Goal: Task Accomplishment & Management: Use online tool/utility

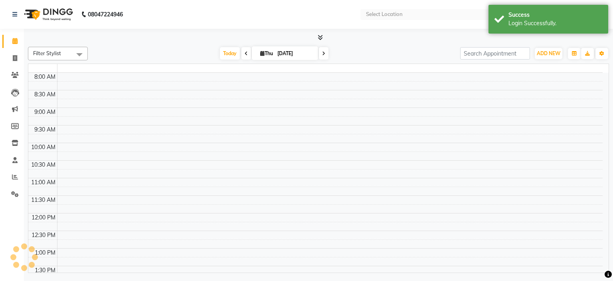
select select "en"
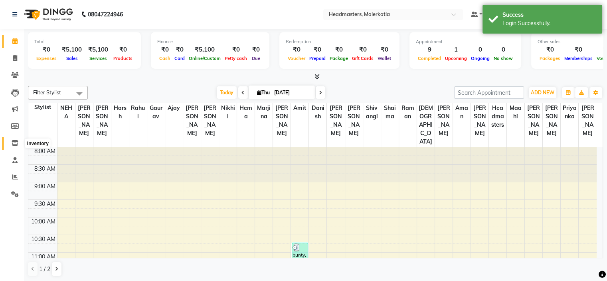
click at [10, 146] on span at bounding box center [15, 142] width 14 height 9
select select
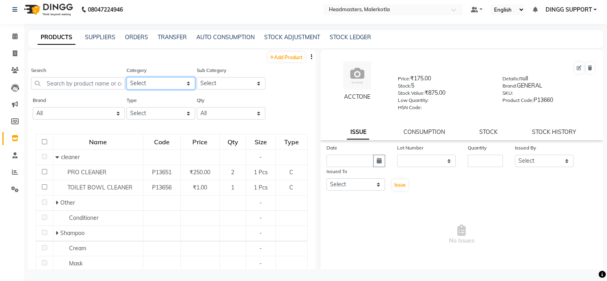
click at [165, 78] on select "Select Hair Skin Makeup Personal Care Appliances [PERSON_NAME] Waxing Disposabl…" at bounding box center [161, 83] width 69 height 12
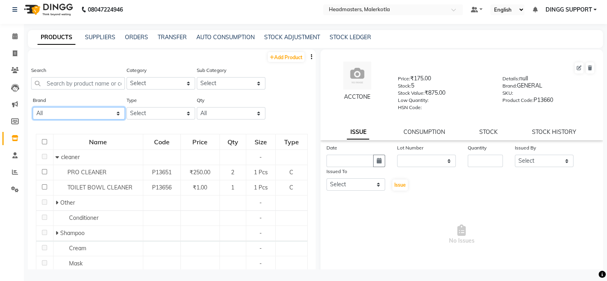
click at [94, 119] on select "All Avl Beauty Gang Beauty Garage Brazilian Cadiveu Dermalogica Essensia De Flo…" at bounding box center [79, 113] width 92 height 12
click at [143, 109] on select "Select Both Retail Consumable" at bounding box center [161, 113] width 69 height 12
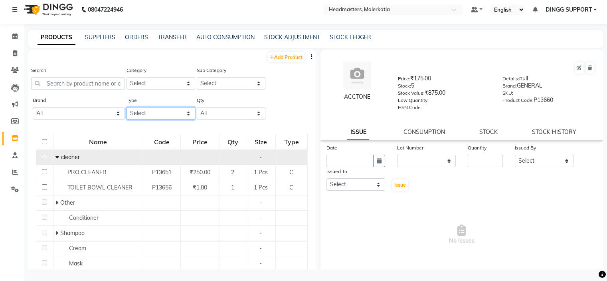
select select "R"
click at [127, 107] on select "Select Both Retail Consumable" at bounding box center [161, 113] width 69 height 12
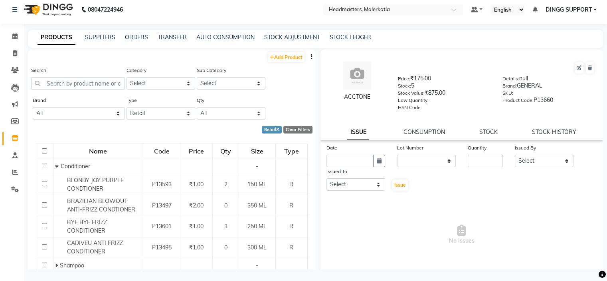
click at [455, 87] on div "Stock: 5" at bounding box center [444, 86] width 93 height 11
click at [308, 58] on button "button" at bounding box center [312, 57] width 8 height 8
click at [283, 50] on div "IMPORT" at bounding box center [280, 52] width 26 height 10
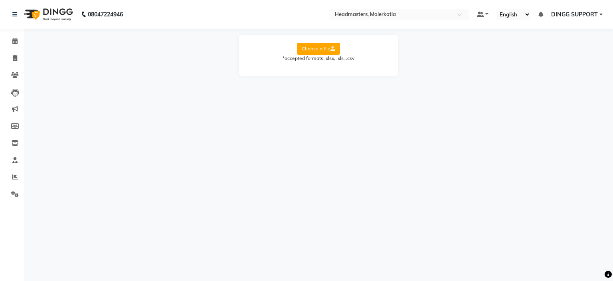
click at [325, 47] on label "Choose a file" at bounding box center [318, 49] width 43 height 12
click at [0, 0] on input "Choose a file" at bounding box center [0, 0] width 0 height 0
click at [352, 75] on select "Select Sheet Sheet1" at bounding box center [354, 74] width 60 height 12
select select "Sheet1"
click at [324, 68] on select "Select Sheet Sheet1" at bounding box center [354, 74] width 60 height 12
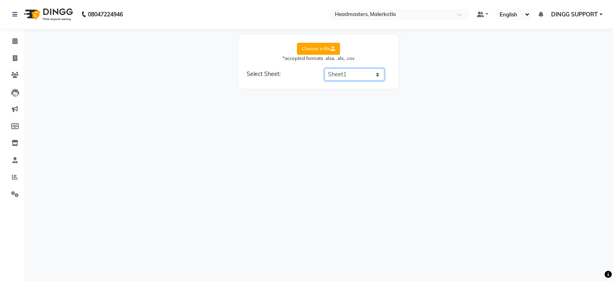
select select "product name"
select select "product code"
select select "product category"
select select "product sub-category"
select select "quantity"
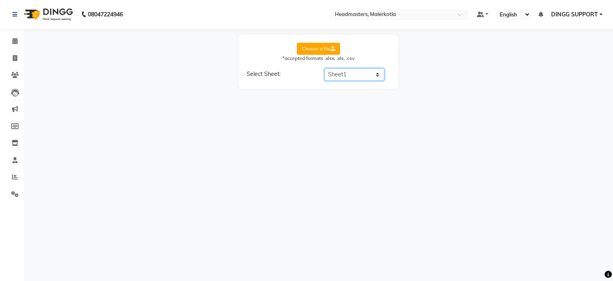
select select "price"
select select "cost"
select select "tax group"
select select "tax inclusive"
select select "size"
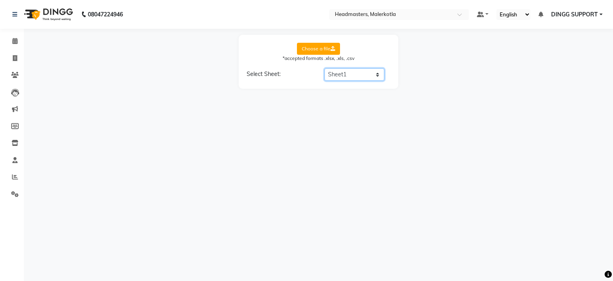
select select "unit"
select select "sku"
select select "brand"
select select "sac code"
select select "description"
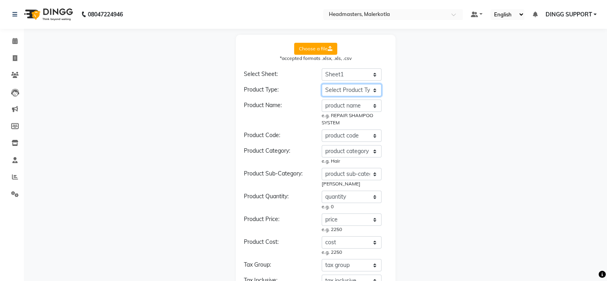
click at [358, 91] on select "Select Product Type product name product code product category product sub-cate…" at bounding box center [352, 90] width 60 height 12
select select "type"
click at [322, 84] on select "Select Product Type product name product code product category product sub-cate…" at bounding box center [352, 90] width 60 height 12
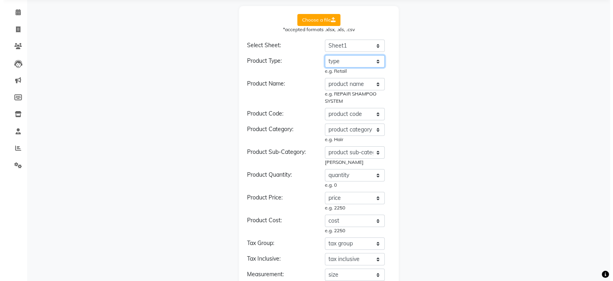
scroll to position [259, 0]
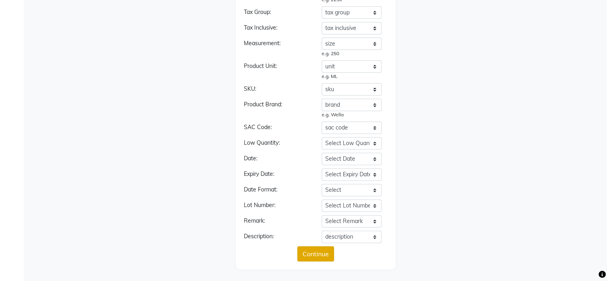
click at [318, 254] on button "Continue" at bounding box center [315, 253] width 37 height 15
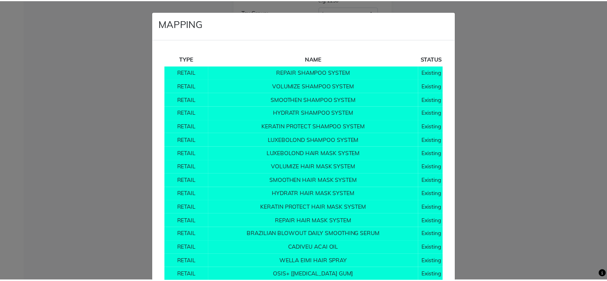
scroll to position [6105, 0]
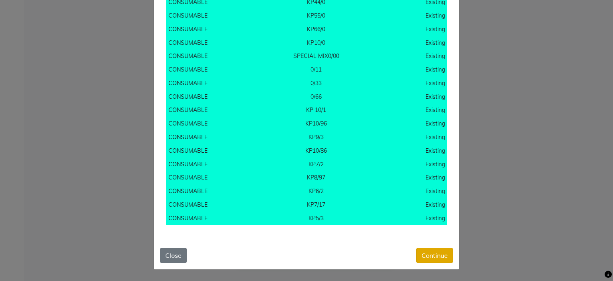
click at [424, 247] on button "Continue" at bounding box center [434, 254] width 37 height 15
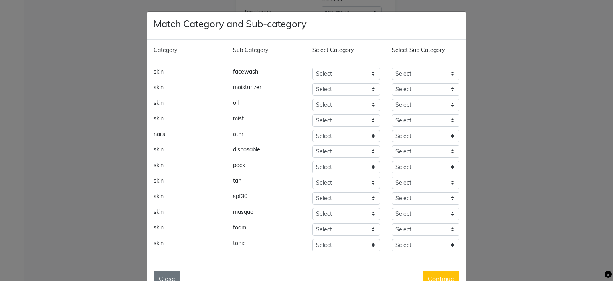
click at [423, 257] on div "Category Sub Category Select Category Select Sub Category skin facewash Select …" at bounding box center [306, 150] width 318 height 221
click at [352, 76] on select "Select Hair Skin Makeup Personal Care Appliances [PERSON_NAME] Waxing Disposabl…" at bounding box center [345, 73] width 67 height 12
click at [312, 67] on select "Select Hair Skin Makeup Personal Care Appliances [PERSON_NAME] Waxing Disposabl…" at bounding box center [345, 73] width 67 height 12
click at [352, 76] on select "Select Hair Skin Makeup Personal Care Appliances [PERSON_NAME] Waxing Disposabl…" at bounding box center [345, 73] width 67 height 12
select select "1099102950"
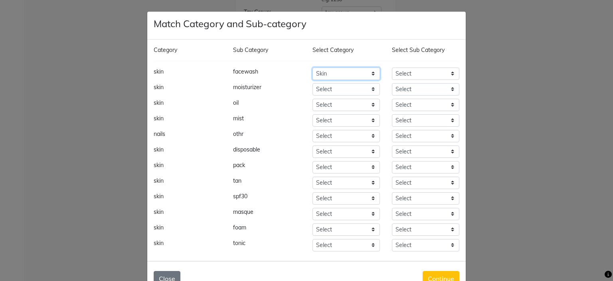
click at [312, 67] on select "Select Hair Skin Makeup Personal Care Appliances [PERSON_NAME] Waxing Disposabl…" at bounding box center [345, 73] width 67 height 12
click at [416, 75] on select "Select facewash moisturizer oil mist disposable pack tan spf30 masque foam tonic" at bounding box center [425, 73] width 67 height 12
select select "10991029501"
click at [392, 67] on select "Select facewash moisturizer oil mist disposable pack tan spf30 masque foam tonic" at bounding box center [425, 73] width 67 height 12
click at [370, 86] on select "Select Hair Skin Makeup Personal Care Appliances [PERSON_NAME] Waxing Disposabl…" at bounding box center [345, 89] width 67 height 12
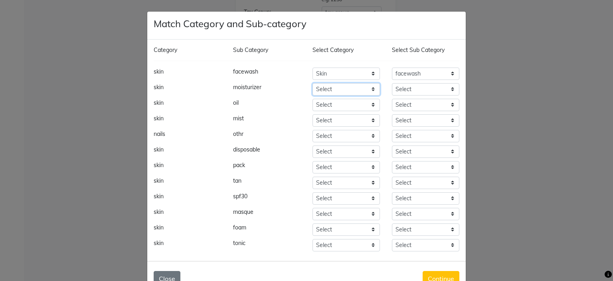
select select "1099102950"
click at [312, 83] on select "Select Hair Skin Makeup Personal Care Appliances [PERSON_NAME] Waxing Disposabl…" at bounding box center [345, 89] width 67 height 12
click at [348, 107] on select "Select Hair Skin Makeup Personal Care Appliances [PERSON_NAME] Waxing Disposabl…" at bounding box center [345, 105] width 67 height 12
select select "1099102950"
click at [312, 99] on select "Select Hair Skin Makeup Personal Care Appliances [PERSON_NAME] Waxing Disposabl…" at bounding box center [345, 105] width 67 height 12
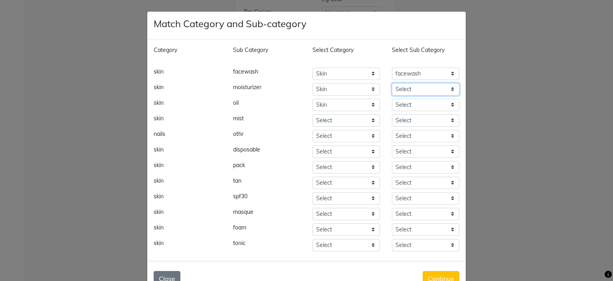
click at [411, 89] on select "Select facewash moisturizer oil mist disposable pack tan spf30 masque foam tonic" at bounding box center [425, 89] width 67 height 12
select select "10991029502"
click at [392, 83] on select "Select facewash moisturizer oil mist disposable pack tan spf30 masque foam tonic" at bounding box center [425, 89] width 67 height 12
click at [408, 104] on select "Select facewash moisturizer oil mist disposable pack tan spf30 masque foam tonic" at bounding box center [425, 105] width 67 height 12
select select "10991029503"
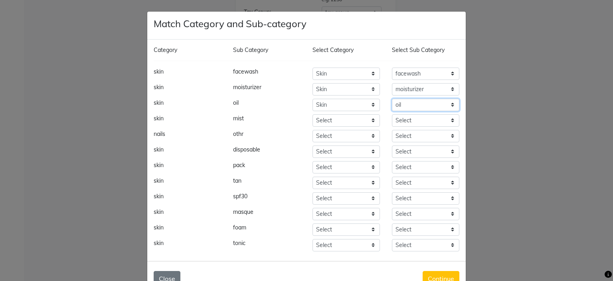
click at [392, 99] on select "Select facewash moisturizer oil mist disposable pack tan spf30 masque foam tonic" at bounding box center [425, 105] width 67 height 12
click at [350, 123] on select "Select Hair Skin Makeup Personal Care Appliances [PERSON_NAME] Waxing Disposabl…" at bounding box center [345, 120] width 67 height 12
select select "1099102950"
click at [312, 114] on select "Select Hair Skin Makeup Personal Care Appliances [PERSON_NAME] Waxing Disposabl…" at bounding box center [345, 120] width 67 height 12
click at [401, 123] on select "Select facewash moisturizer oil mist disposable pack tan spf30 masque foam tonic" at bounding box center [425, 120] width 67 height 12
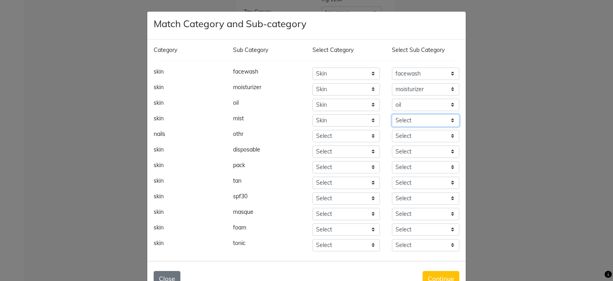
select select "10991029504"
click at [392, 114] on select "Select facewash moisturizer oil mist disposable pack tan spf30 masque foam tonic" at bounding box center [425, 120] width 67 height 12
click at [366, 136] on select "Select Hair Skin Makeup Personal Care Appliances [PERSON_NAME] Waxing Disposabl…" at bounding box center [345, 136] width 67 height 12
select select "1099102550"
click at [312, 130] on select "Select Hair Skin Makeup Personal Care Appliances [PERSON_NAME] Waxing Disposabl…" at bounding box center [345, 136] width 67 height 12
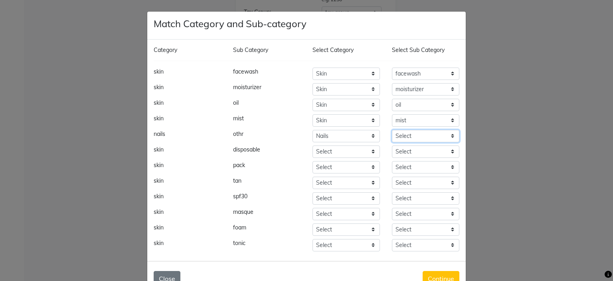
click at [419, 137] on select "Select nails powder remover flower remover glue cleaner gel foil stones other n…" at bounding box center [425, 136] width 67 height 12
select select "10991025516"
click at [392, 130] on select "Select nails powder remover flower remover glue cleaner gel foil stones other n…" at bounding box center [425, 136] width 67 height 12
click at [361, 148] on select "Select Hair Skin Makeup Personal Care Appliances [PERSON_NAME] Waxing Disposabl…" at bounding box center [345, 151] width 67 height 12
select select "1099102950"
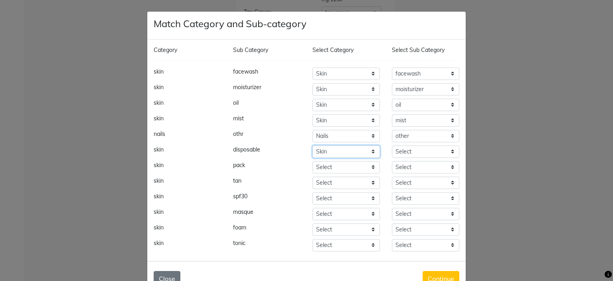
click at [312, 145] on select "Select Hair Skin Makeup Personal Care Appliances [PERSON_NAME] Waxing Disposabl…" at bounding box center [345, 151] width 67 height 12
click at [394, 150] on select "Select facewash moisturizer oil mist disposable pack tan spf30 masque foam tonic" at bounding box center [425, 151] width 67 height 12
select select "10991029505"
click at [392, 145] on select "Select facewash moisturizer oil mist disposable pack tan spf30 masque foam tonic" at bounding box center [425, 151] width 67 height 12
click at [360, 168] on select "Select Hair Skin Makeup Personal Care Appliances [PERSON_NAME] Waxing Disposabl…" at bounding box center [345, 167] width 67 height 12
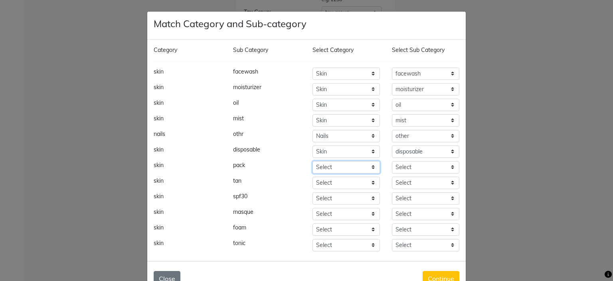
select select "1099102950"
click at [312, 161] on select "Select Hair Skin Makeup Personal Care Appliances [PERSON_NAME] Waxing Disposabl…" at bounding box center [345, 167] width 67 height 12
click at [417, 166] on select "Select facewash moisturizer oil mist disposable pack tan spf30 masque foam tonic" at bounding box center [425, 167] width 67 height 12
select select "10991029506"
click at [392, 161] on select "Select facewash moisturizer oil mist disposable pack tan spf30 masque foam tonic" at bounding box center [425, 167] width 67 height 12
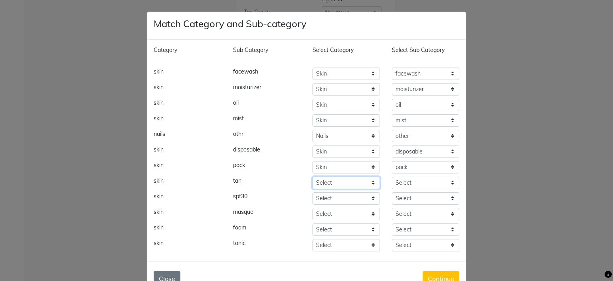
click at [362, 183] on select "Select Hair Skin Makeup Personal Care Appliances [PERSON_NAME] Waxing Disposabl…" at bounding box center [345, 182] width 67 height 12
click at [312, 176] on select "Select Hair Skin Makeup Personal Care Appliances [PERSON_NAME] Waxing Disposabl…" at bounding box center [345, 182] width 67 height 12
click at [403, 181] on select "Select disposable oil pack" at bounding box center [425, 182] width 67 height 12
click at [360, 184] on select "Select Hair Skin Makeup Personal Care Appliances [PERSON_NAME] Waxing Disposabl…" at bounding box center [345, 182] width 67 height 12
select select "1099102950"
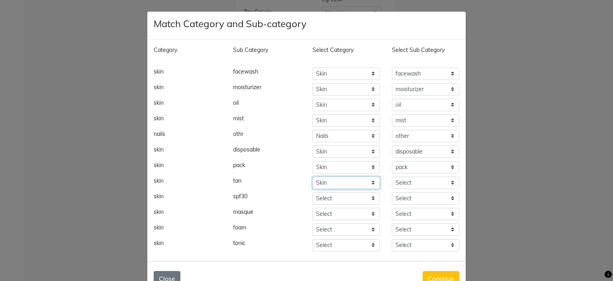
click at [312, 176] on select "Select Hair Skin Makeup Personal Care Appliances [PERSON_NAME] Waxing Disposabl…" at bounding box center [345, 182] width 67 height 12
click at [404, 185] on select "Select facewash moisturizer oil mist disposable pack tan spf30 masque foam tonic" at bounding box center [425, 182] width 67 height 12
select select "10991029507"
click at [392, 176] on select "Select facewash moisturizer oil mist disposable pack tan spf30 masque foam tonic" at bounding box center [425, 182] width 67 height 12
click at [322, 196] on select "Select Hair Skin Makeup Personal Care Appliances [PERSON_NAME] Waxing Disposabl…" at bounding box center [345, 198] width 67 height 12
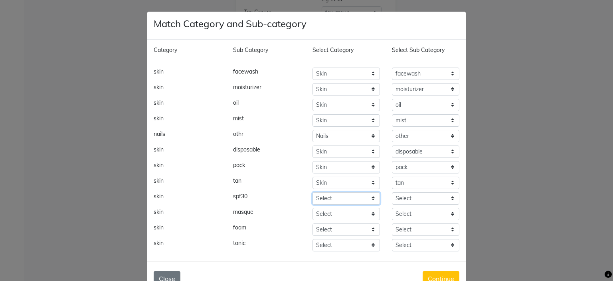
select select "1099102950"
click at [312, 192] on select "Select Hair Skin Makeup Personal Care Appliances [PERSON_NAME] Waxing Disposabl…" at bounding box center [345, 198] width 67 height 12
click at [399, 199] on select "Select facewash moisturizer oil mist disposable pack tan spf30 masque foam tonic" at bounding box center [425, 198] width 67 height 12
select select "10991029508"
click at [392, 192] on select "Select facewash moisturizer oil mist disposable pack tan spf30 masque foam tonic" at bounding box center [425, 198] width 67 height 12
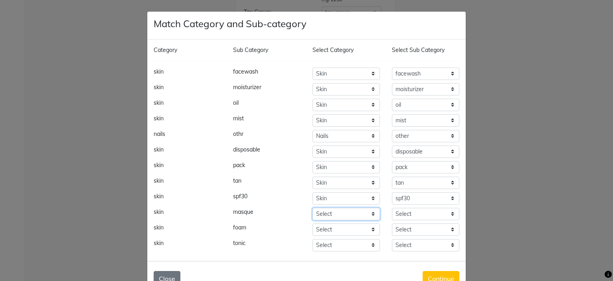
click at [354, 212] on select "Select Hair Skin Makeup Personal Care Appliances [PERSON_NAME] Waxing Disposabl…" at bounding box center [345, 214] width 67 height 12
select select "1099102950"
click at [312, 208] on select "Select Hair Skin Makeup Personal Care Appliances [PERSON_NAME] Waxing Disposabl…" at bounding box center [345, 214] width 67 height 12
click at [397, 211] on select "Select facewash moisturizer oil mist disposable pack tan spf30 masque foam tonic" at bounding box center [425, 214] width 67 height 12
select select "10991029509"
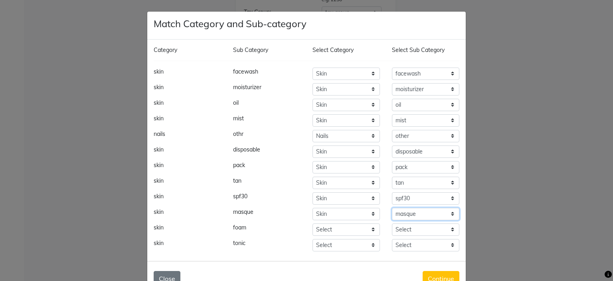
click at [392, 208] on select "Select facewash moisturizer oil mist disposable pack tan spf30 masque foam tonic" at bounding box center [425, 214] width 67 height 12
click at [356, 229] on select "Select Hair Skin Makeup Personal Care Appliances [PERSON_NAME] Waxing Disposabl…" at bounding box center [345, 229] width 67 height 12
select select "1099102950"
click at [312, 223] on select "Select Hair Skin Makeup Personal Care Appliances [PERSON_NAME] Waxing Disposabl…" at bounding box center [345, 229] width 67 height 12
click at [405, 230] on select "Select facewash moisturizer oil mist disposable pack tan spf30 masque foam tonic" at bounding box center [425, 229] width 67 height 12
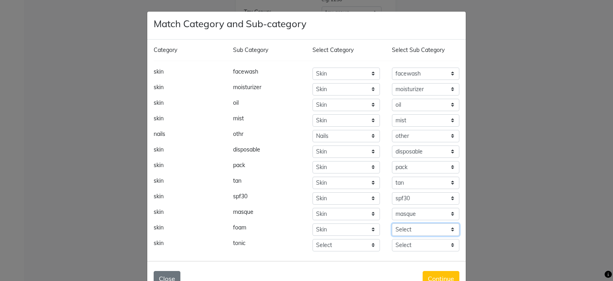
select select "10991029510"
click at [392, 223] on select "Select facewash moisturizer oil mist disposable pack tan spf30 masque foam tonic" at bounding box center [425, 229] width 67 height 12
click at [351, 252] on div "Category Sub Category Select Category Select Sub Category skin facewash Select …" at bounding box center [306, 150] width 318 height 221
click at [353, 245] on select "Select Hair Skin Makeup Personal Care Appliances [PERSON_NAME] Waxing Disposabl…" at bounding box center [345, 245] width 67 height 12
select select "1099102950"
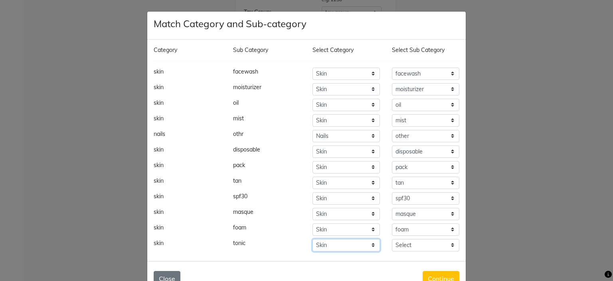
click at [312, 239] on select "Select Hair Skin Makeup Personal Care Appliances [PERSON_NAME] Waxing Disposabl…" at bounding box center [345, 245] width 67 height 12
click at [406, 247] on select "Select facewash moisturizer oil mist disposable pack tan spf30 masque foam tonic" at bounding box center [425, 245] width 67 height 12
select select "10991029511"
click at [392, 239] on select "Select facewash moisturizer oil mist disposable pack tan spf30 masque foam tonic" at bounding box center [425, 245] width 67 height 12
click at [439, 273] on button "Continue" at bounding box center [441, 278] width 37 height 15
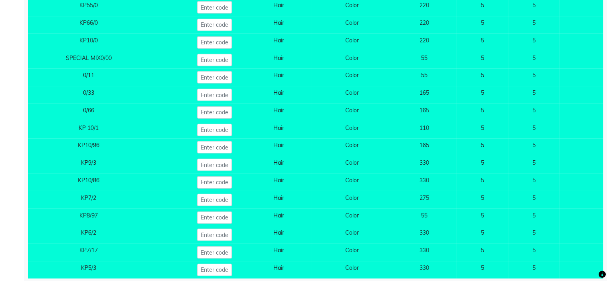
scroll to position [8421, 0]
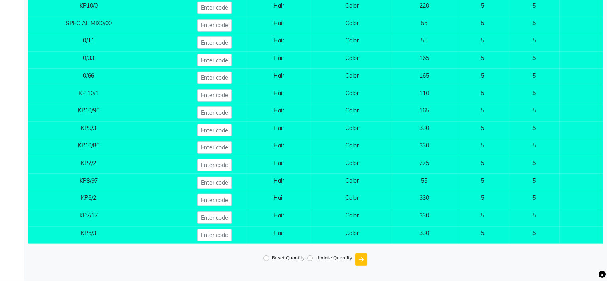
click at [299, 255] on label "Reset Quantity" at bounding box center [288, 257] width 33 height 7
click at [269, 255] on input "Reset Quantity" at bounding box center [266, 258] width 6 height 6
radio input "true"
click at [365, 252] on div "Reset Quantity Update Quantity" at bounding box center [315, 259] width 575 height 19
drag, startPoint x: 365, startPoint y: 252, endPoint x: 362, endPoint y: 258, distance: 6.6
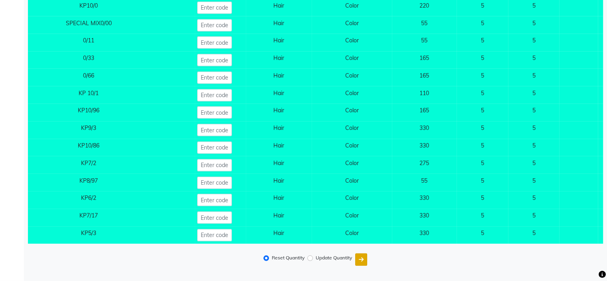
click at [362, 258] on div "Reset Quantity Update Quantity" at bounding box center [315, 259] width 575 height 19
click at [362, 258] on icon "submit" at bounding box center [361, 259] width 5 height 6
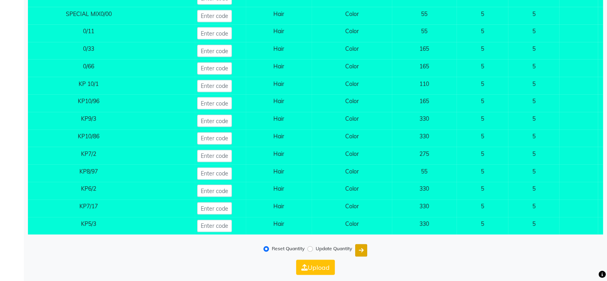
scroll to position [8436, 0]
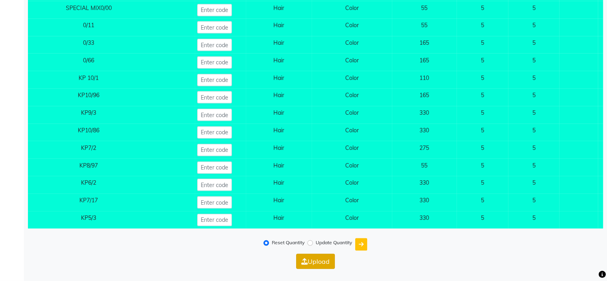
click at [323, 257] on button "Upload" at bounding box center [315, 260] width 39 height 15
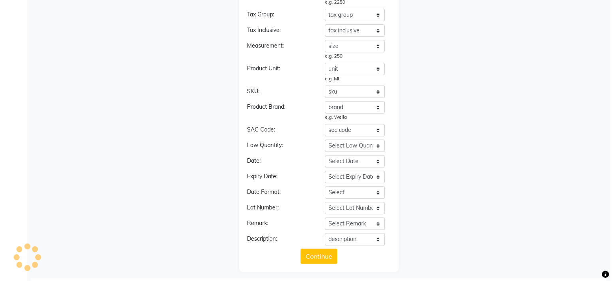
scroll to position [0, 0]
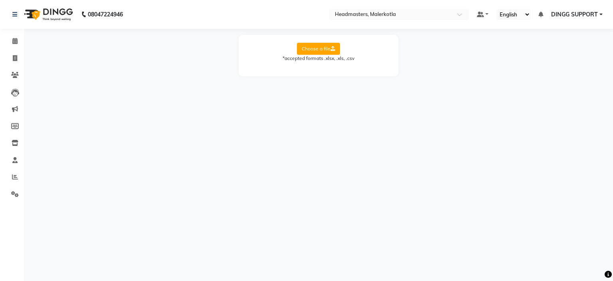
click at [453, 131] on div "08047224946 Select Location × Headmasters, Malerkotla Default Panel My Panel En…" at bounding box center [306, 140] width 613 height 281
click at [563, 14] on span "DINGG SUPPORT" at bounding box center [574, 14] width 47 height 8
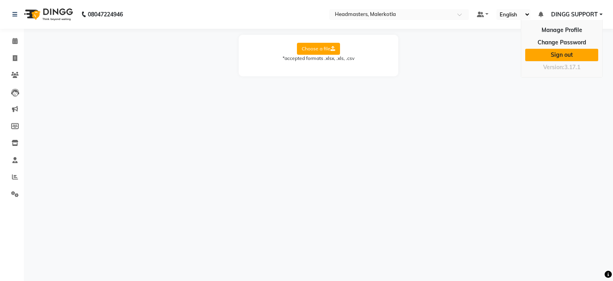
click at [562, 51] on link "Sign out" at bounding box center [561, 55] width 73 height 12
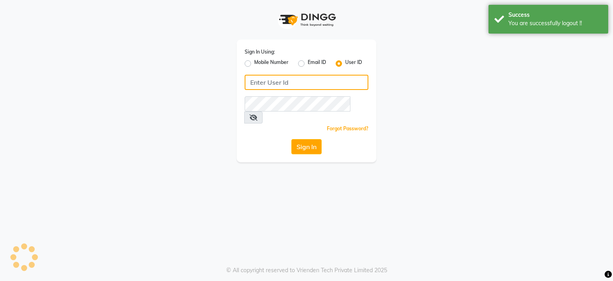
type input "8275302900"
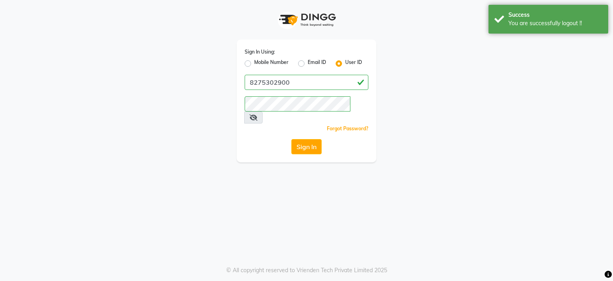
click at [271, 61] on label "Mobile Number" at bounding box center [271, 64] width 34 height 10
click at [259, 61] on input "Mobile Number" at bounding box center [256, 61] width 5 height 5
radio input "true"
radio input "false"
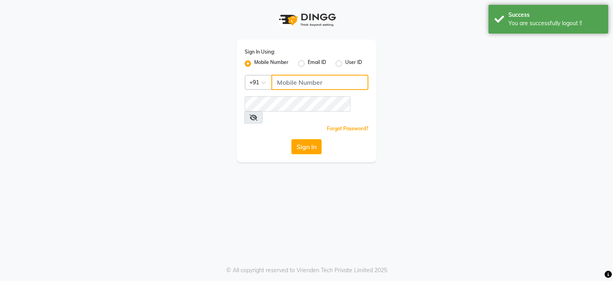
click at [300, 85] on input "Username" at bounding box center [319, 82] width 97 height 15
type input "9191910000"
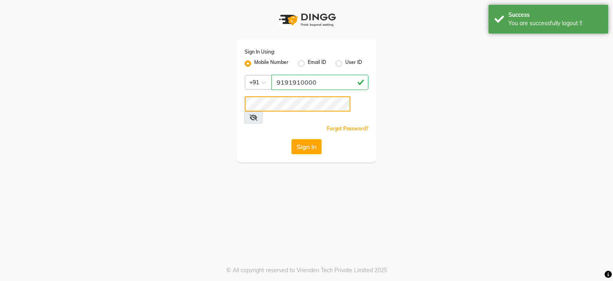
click at [291, 139] on button "Sign In" at bounding box center [306, 146] width 30 height 15
